Goal: Information Seeking & Learning: Compare options

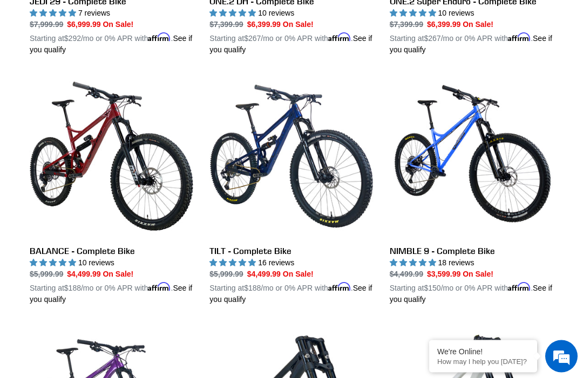
scroll to position [498, 0]
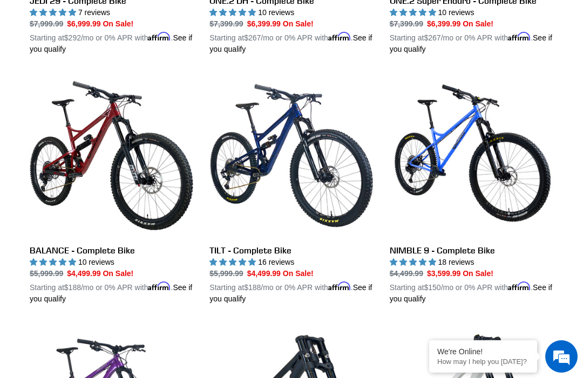
click at [467, 252] on link "NIMBLE 9 - Complete Bike" at bounding box center [472, 189] width 164 height 231
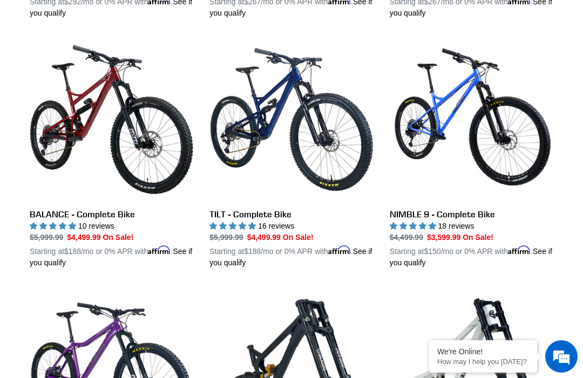
click at [291, 167] on link "TILT - Complete Bike" at bounding box center [291, 153] width 164 height 231
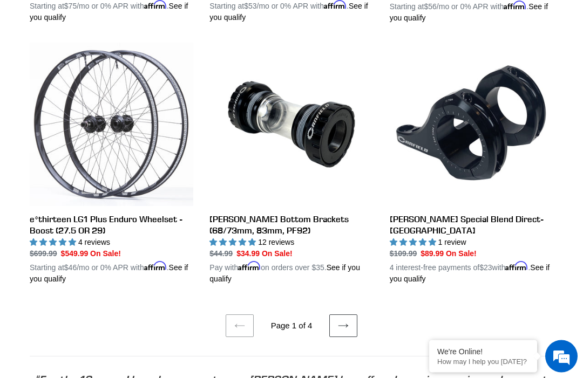
scroll to position [2038, 0]
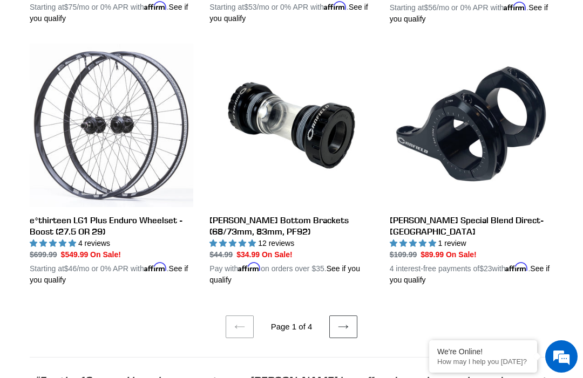
click at [304, 216] on link "Canfield Bottom Brackets (68/73mm, 83mm, PF92)" at bounding box center [291, 165] width 164 height 242
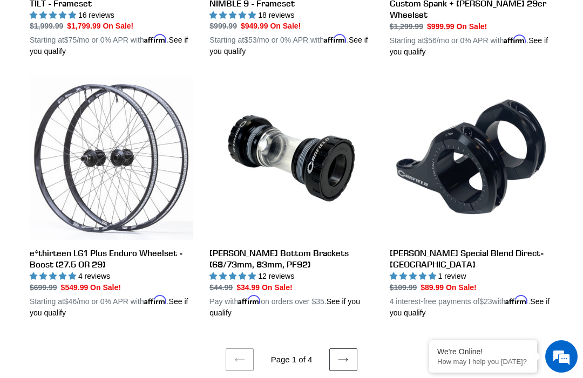
scroll to position [2003, 0]
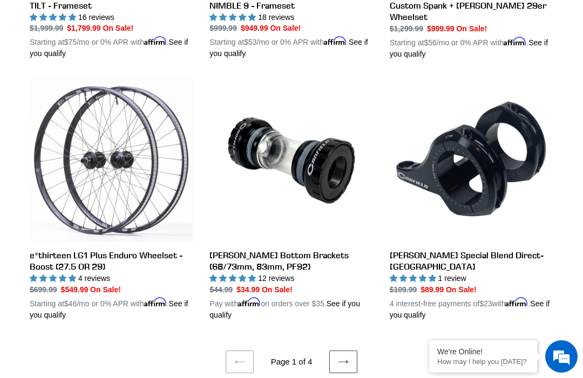
click at [102, 162] on link "e*thirteen LG1 Plus Enduro Wheelset - Boost (27.5 OR 29)" at bounding box center [112, 200] width 164 height 242
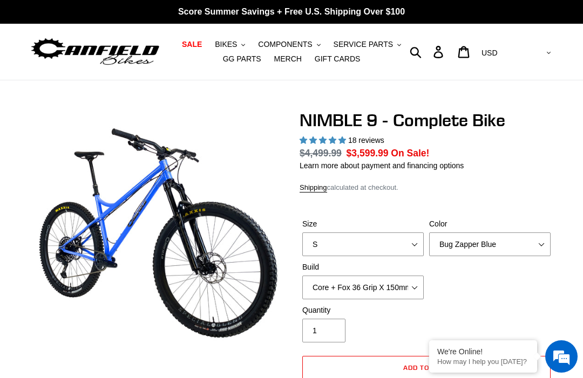
select select "highest-rating"
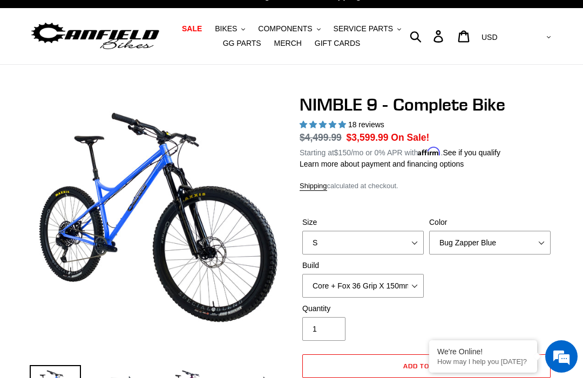
scroll to position [15, 0]
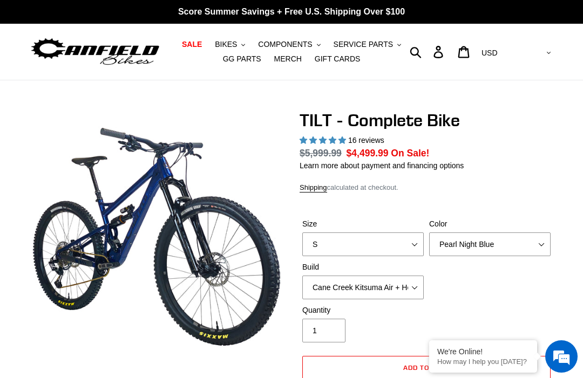
select select "highest-rating"
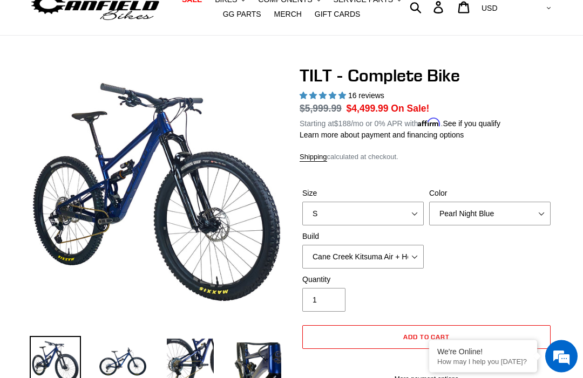
scroll to position [45, 0]
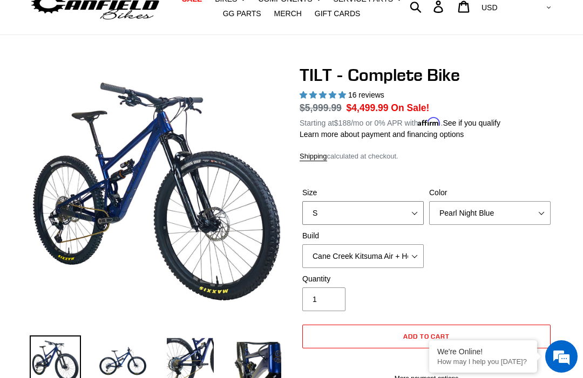
click at [403, 210] on select "S M L" at bounding box center [362, 213] width 121 height 24
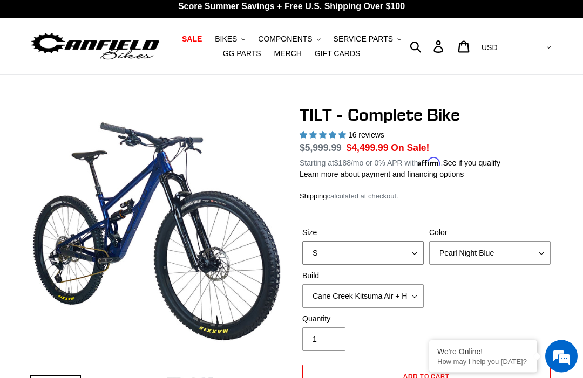
scroll to position [0, 0]
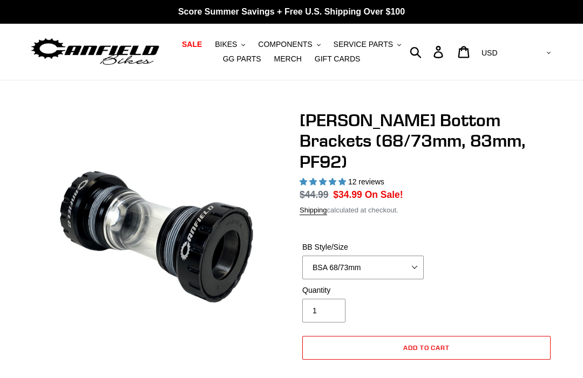
select select "highest-rating"
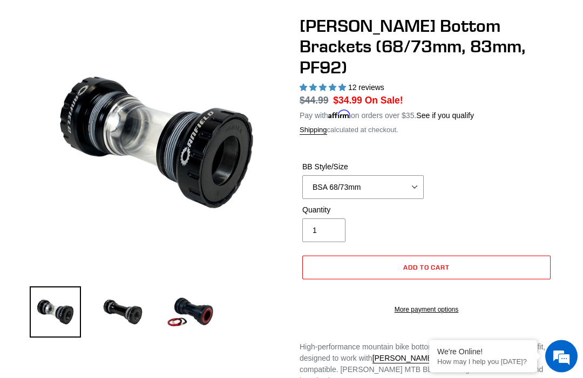
scroll to position [94, 0]
click at [127, 309] on img at bounding box center [122, 312] width 51 height 51
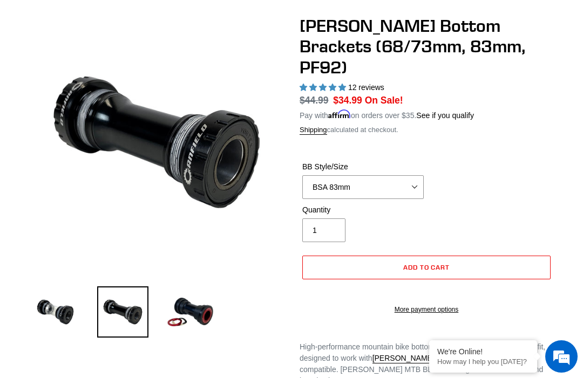
click at [196, 311] on img at bounding box center [190, 312] width 51 height 51
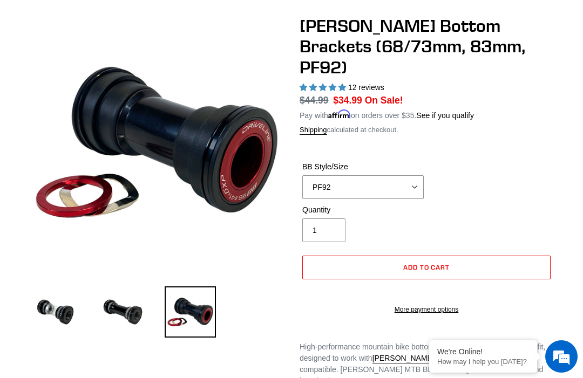
click at [64, 305] on img at bounding box center [55, 312] width 51 height 51
select select "BSA 68/73mm"
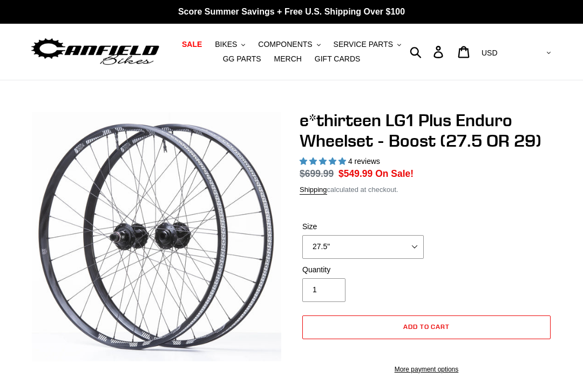
select select "highest-rating"
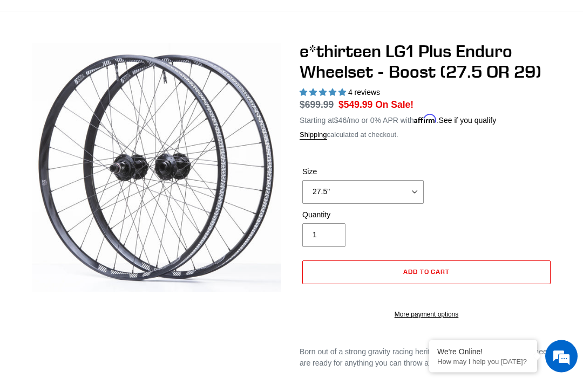
scroll to position [87, 0]
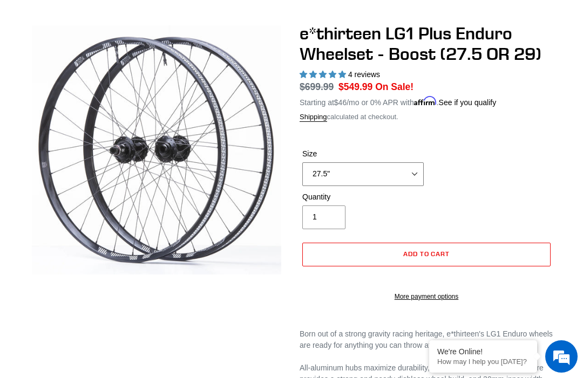
click at [404, 172] on select "27.5" 29"" at bounding box center [362, 174] width 121 height 24
select select "29""
click at [547, 219] on div "Quantity 1" at bounding box center [427, 213] width 254 height 43
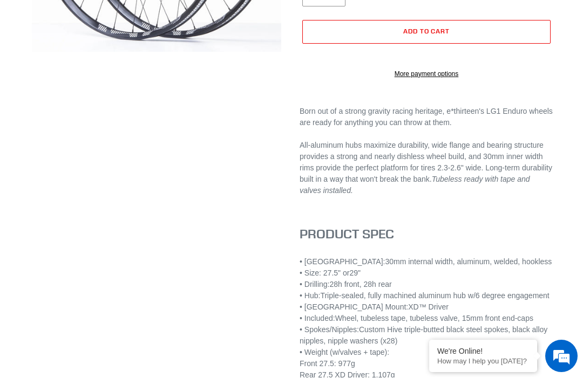
scroll to position [310, 0]
click at [541, 227] on div "Born out of a strong gravity racing heritage, e*thirteen's LG1 Enduro wheels ar…" at bounding box center [427, 272] width 254 height 332
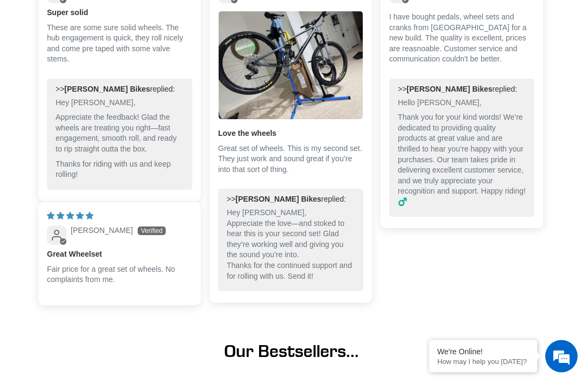
scroll to position [979, 0]
click at [471, 271] on div "03/11/2025 Alexander Malanchuk Super solid These are some sure solid wheels. Th…" at bounding box center [291, 136] width 506 height 352
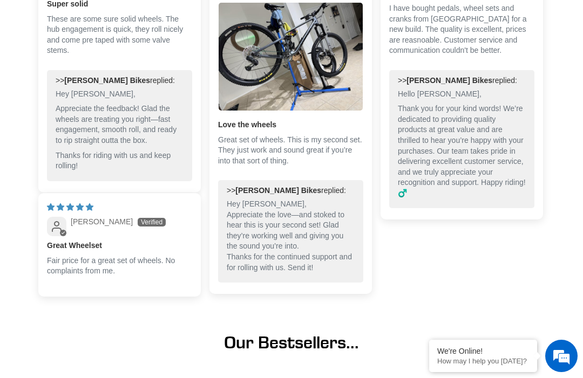
scroll to position [988, 0]
click at [288, 94] on img "Link to user picture 1" at bounding box center [291, 57] width 144 height 108
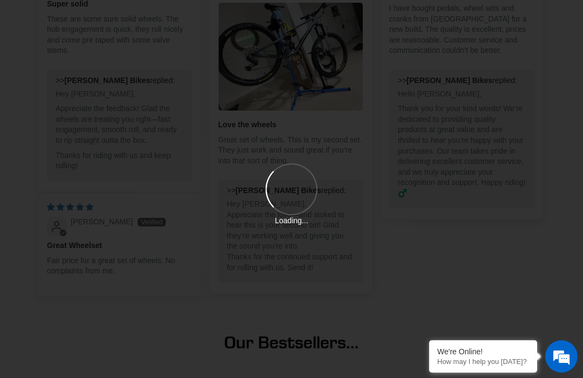
scroll to position [0, 0]
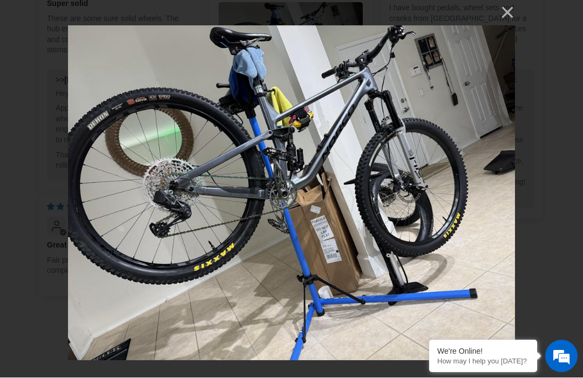
click at [508, 15] on button "×" at bounding box center [502, 13] width 26 height 26
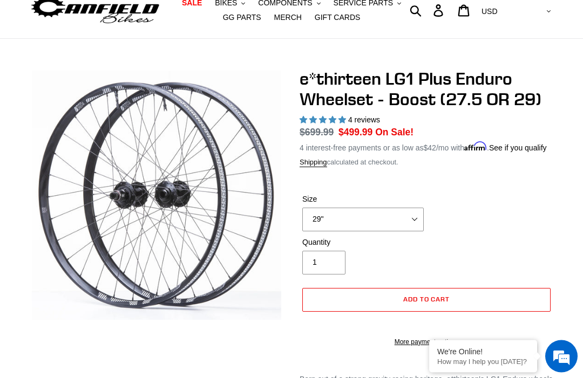
scroll to position [42, 0]
